Goal: Task Accomplishment & Management: Use online tool/utility

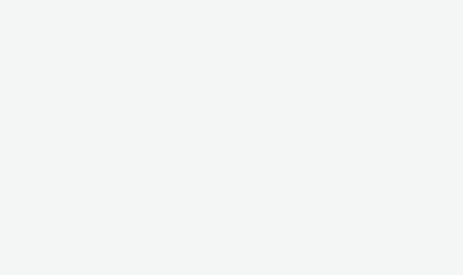
select select "2fc77e36-bb93-4aa3-9dff-dcb08e02eac6"
select select "2405a9d4-3350-4458-8d06-44f78962fa76"
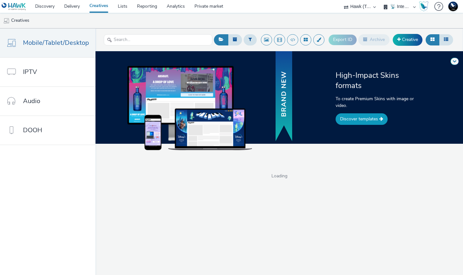
click at [350, 122] on link "Discover templates" at bounding box center [362, 119] width 52 height 12
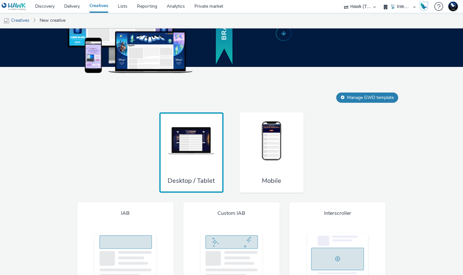
scroll to position [443, 0]
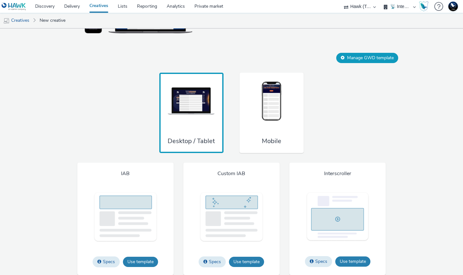
click at [356, 53] on button "Manage GWD template" at bounding box center [368, 58] width 62 height 10
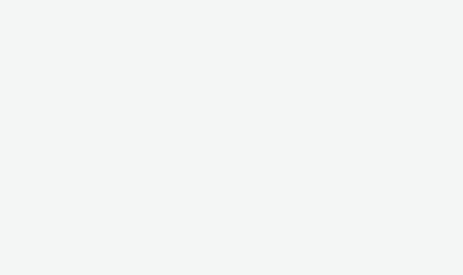
select select "2fc77e36-bb93-4aa3-9dff-dcb08e02eac6"
select select "2405a9d4-3350-4458-8d06-44f78962fa76"
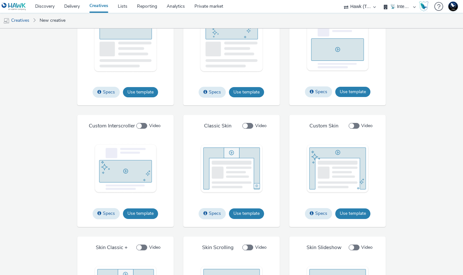
scroll to position [714, 0]
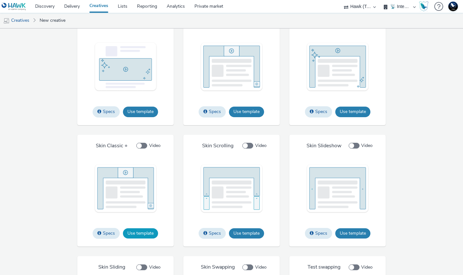
click at [151, 235] on button "Use template" at bounding box center [140, 233] width 35 height 10
